Goal: Information Seeking & Learning: Stay updated

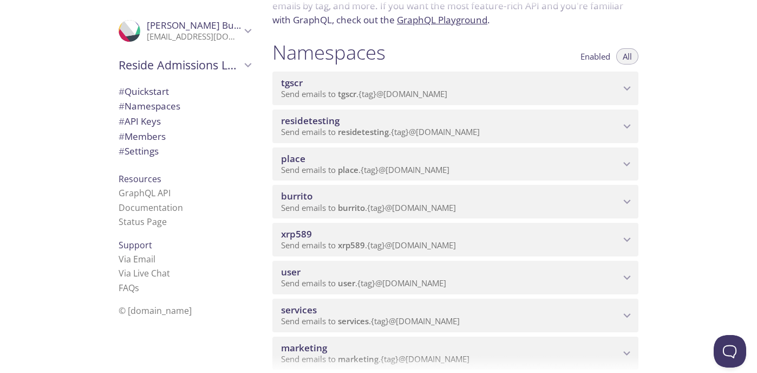
scroll to position [103, 0]
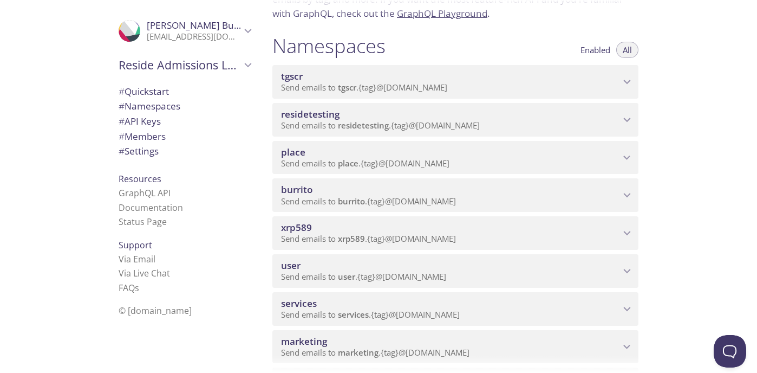
click at [405, 226] on span "xrp589" at bounding box center [450, 227] width 339 height 12
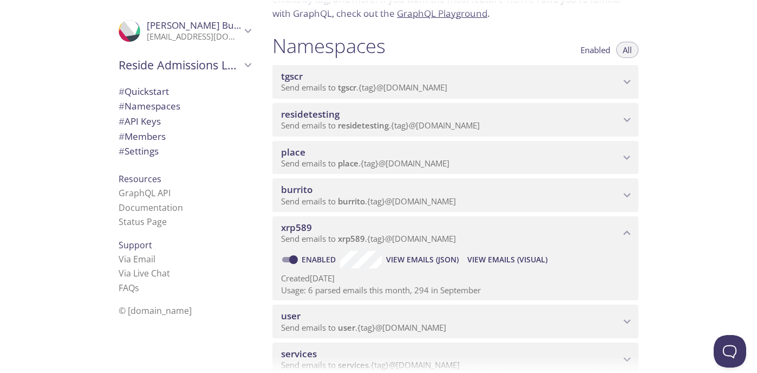
click at [505, 259] on span "View Emails (Visual)" at bounding box center [507, 259] width 80 height 13
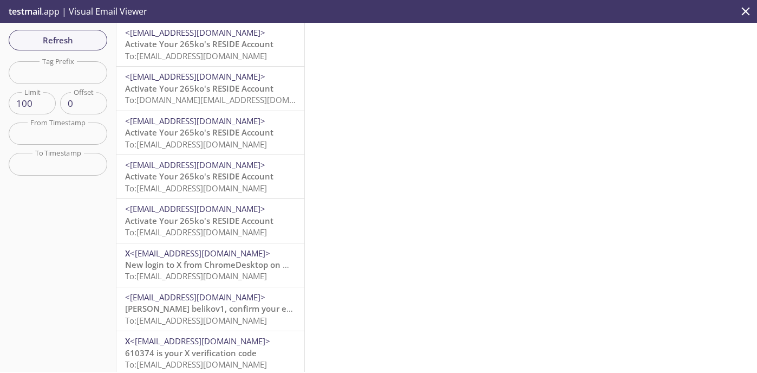
click at [230, 46] on span "Activate Your 265ko's RESIDE Account" at bounding box center [199, 43] width 148 height 11
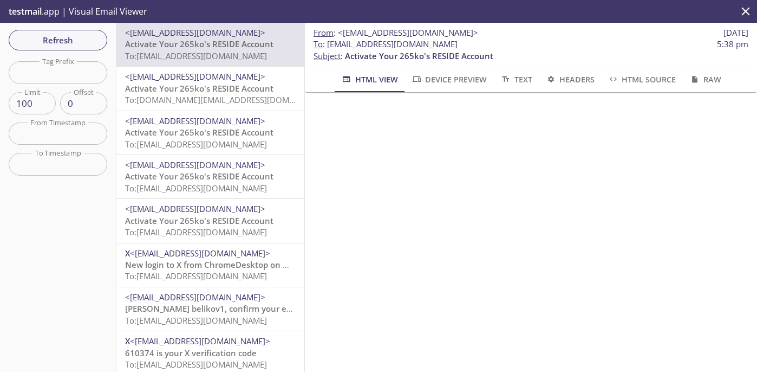
drag, startPoint x: 458, startPoint y: 44, endPoint x: 328, endPoint y: 44, distance: 130.5
click at [328, 44] on span "To : [EMAIL_ADDRESS][DOMAIN_NAME]" at bounding box center [386, 43] width 144 height 11
copy span "[EMAIL_ADDRESS][DOMAIN_NAME]"
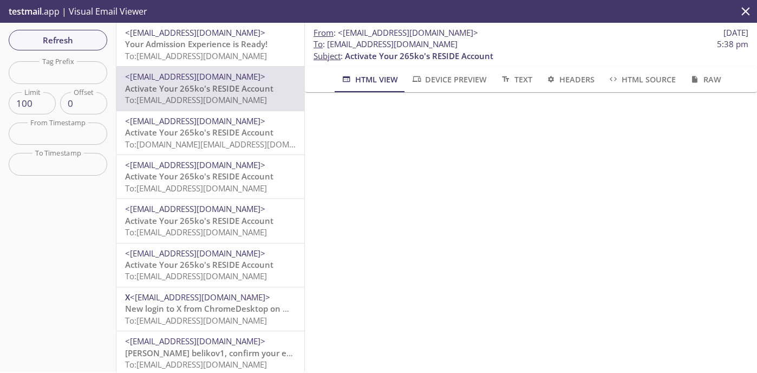
click at [214, 41] on span "Your Admission Experience is Ready!" at bounding box center [196, 43] width 142 height 11
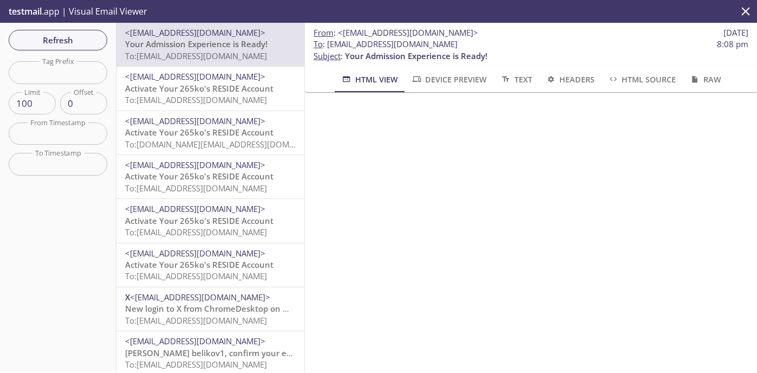
drag, startPoint x: 473, startPoint y: 45, endPoint x: 328, endPoint y: 46, distance: 145.7
click at [328, 46] on span "To : [EMAIL_ADDRESS][DOMAIN_NAME] 8:08 pm" at bounding box center [531, 43] width 435 height 11
copy span "[EMAIL_ADDRESS][DOMAIN_NAME]"
click at [90, 45] on span "Refresh" at bounding box center [57, 40] width 81 height 14
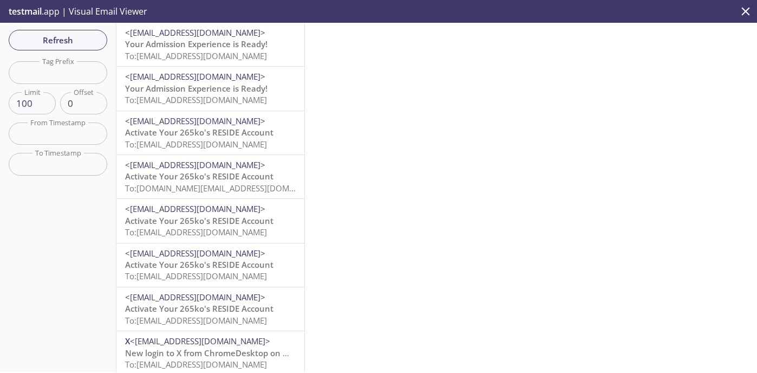
click at [265, 42] on span "Your Admission Experience is Ready!" at bounding box center [196, 43] width 142 height 11
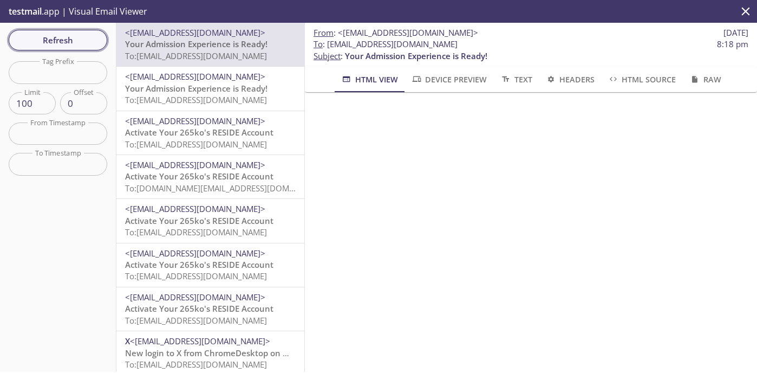
click at [83, 44] on span "Refresh" at bounding box center [57, 40] width 81 height 14
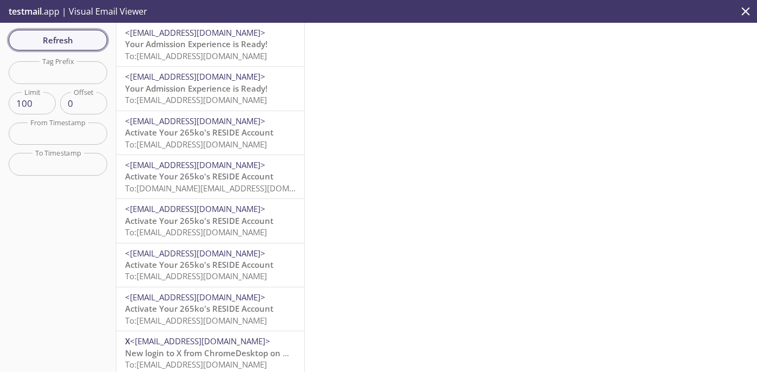
click at [83, 44] on span "Refresh" at bounding box center [57, 40] width 81 height 14
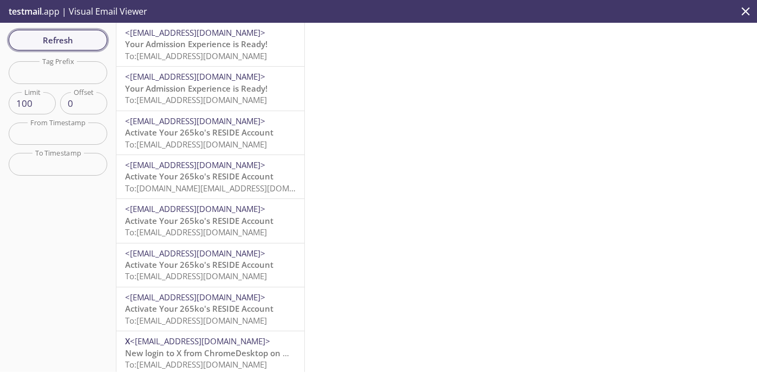
click at [83, 44] on span "Refresh" at bounding box center [57, 40] width 81 height 14
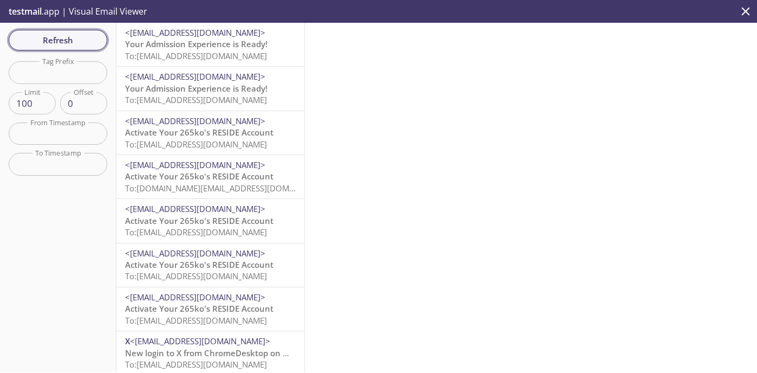
click at [83, 44] on span "Refresh" at bounding box center [57, 40] width 81 height 14
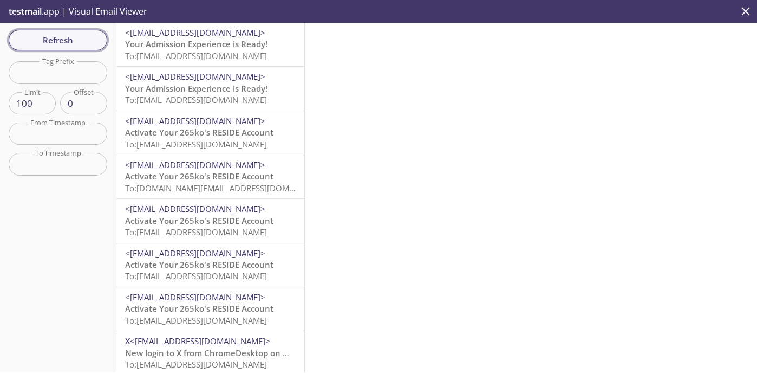
click at [83, 44] on span "Refresh" at bounding box center [57, 40] width 81 height 14
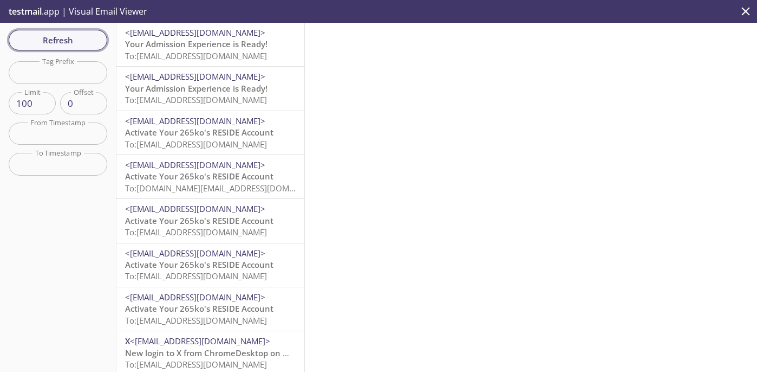
click at [83, 44] on span "Refresh" at bounding box center [57, 40] width 81 height 14
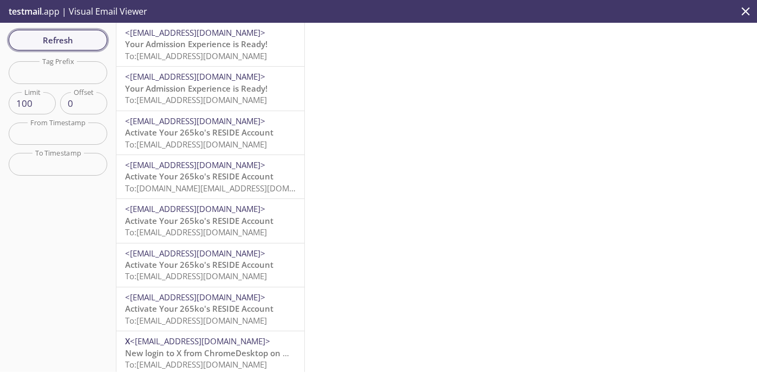
click at [83, 44] on span "Refresh" at bounding box center [57, 40] width 81 height 14
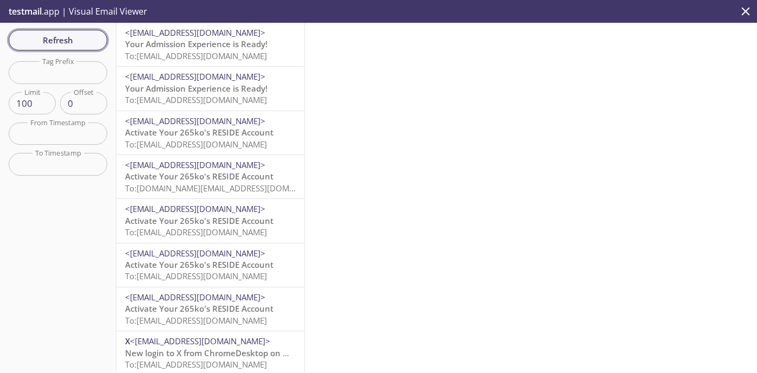
click at [83, 44] on span "Refresh" at bounding box center [57, 40] width 81 height 14
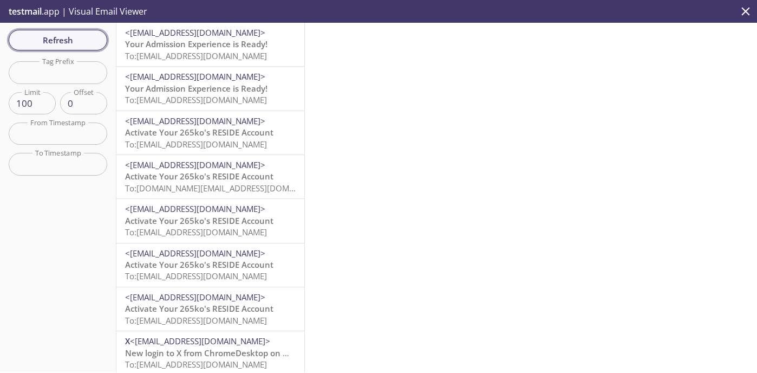
click at [83, 44] on span "Refresh" at bounding box center [57, 40] width 81 height 14
click at [465, 35] on div at bounding box center [531, 197] width 452 height 349
